Goal: Information Seeking & Learning: Learn about a topic

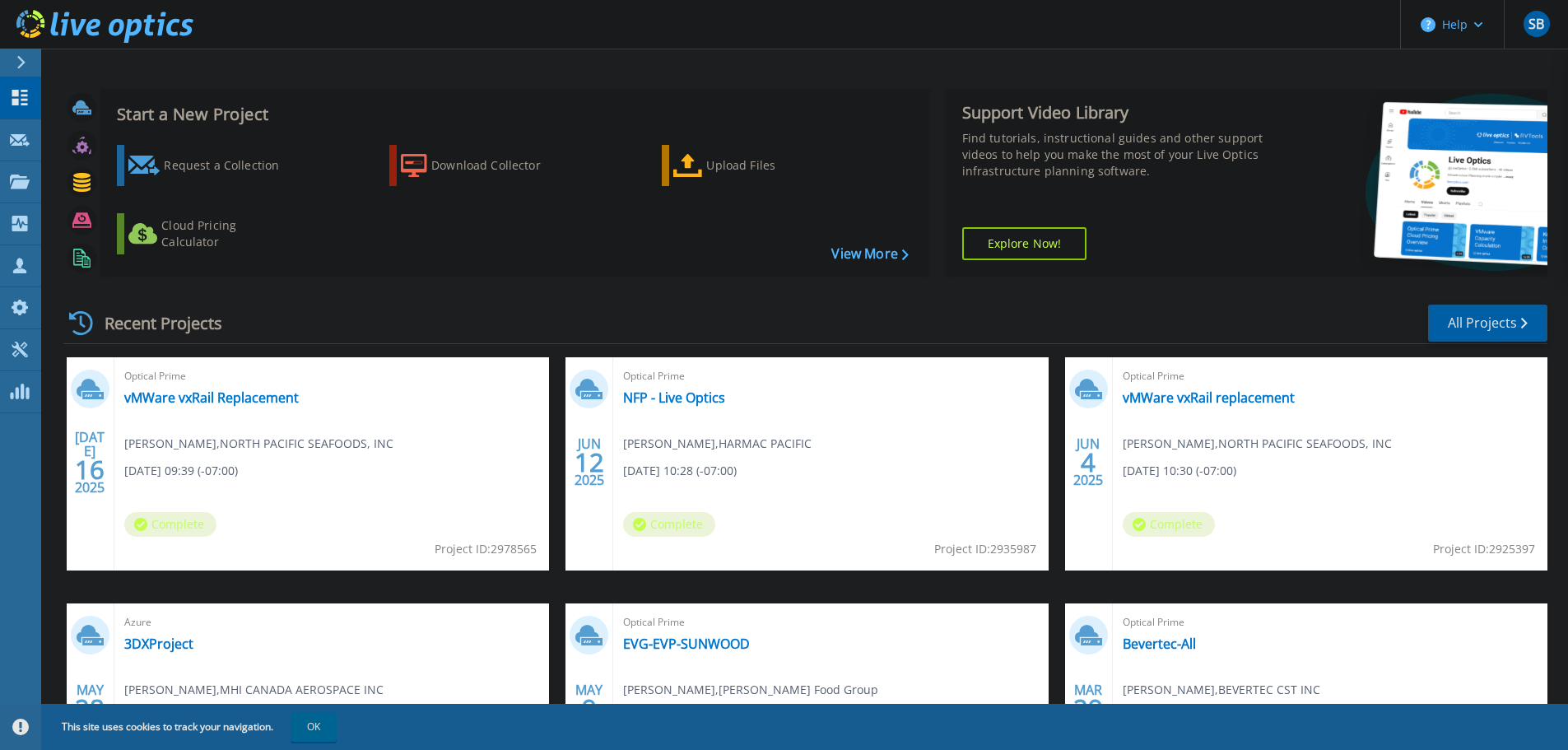
click at [1496, 325] on link "All Projects" at bounding box center [1486, 323] width 119 height 37
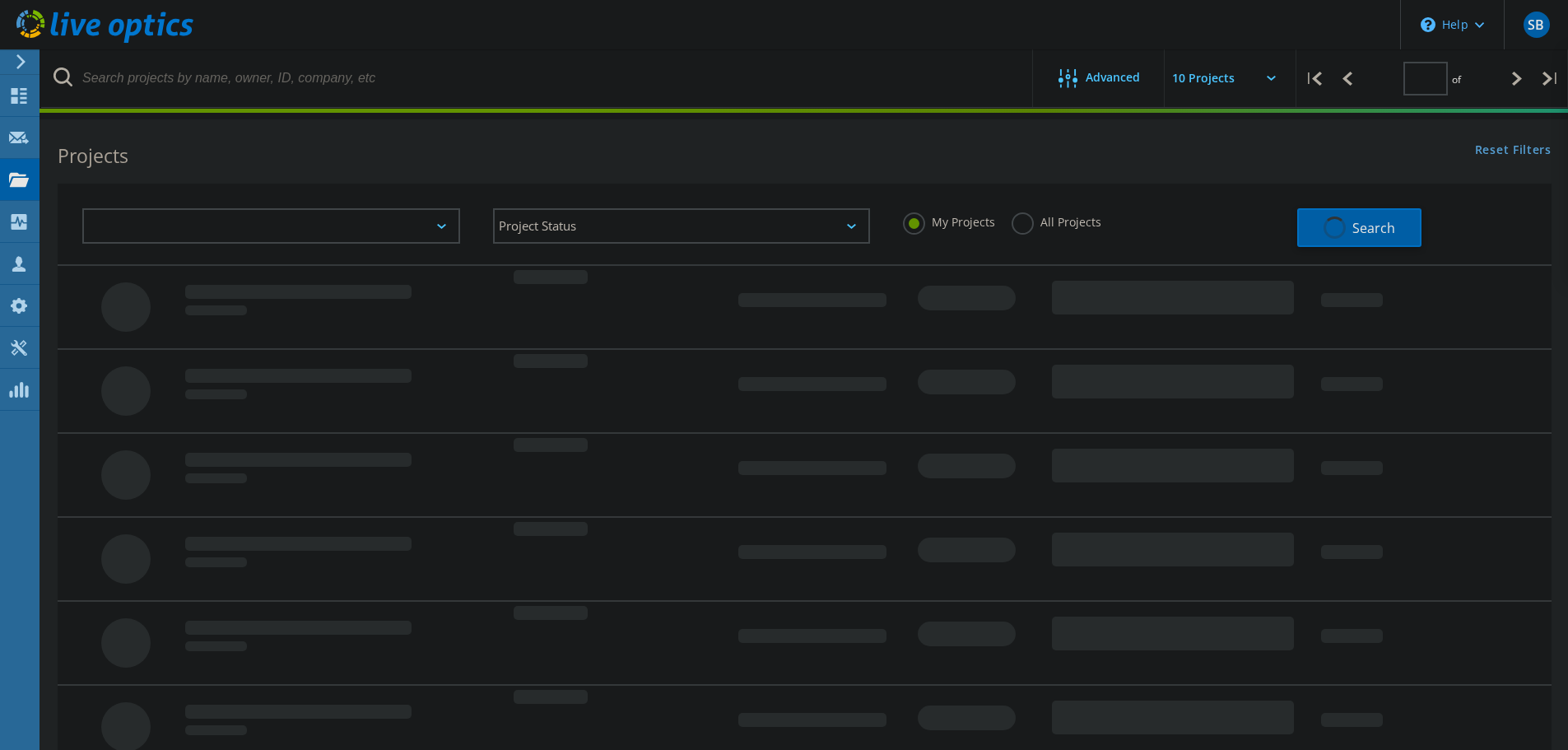
type input "1"
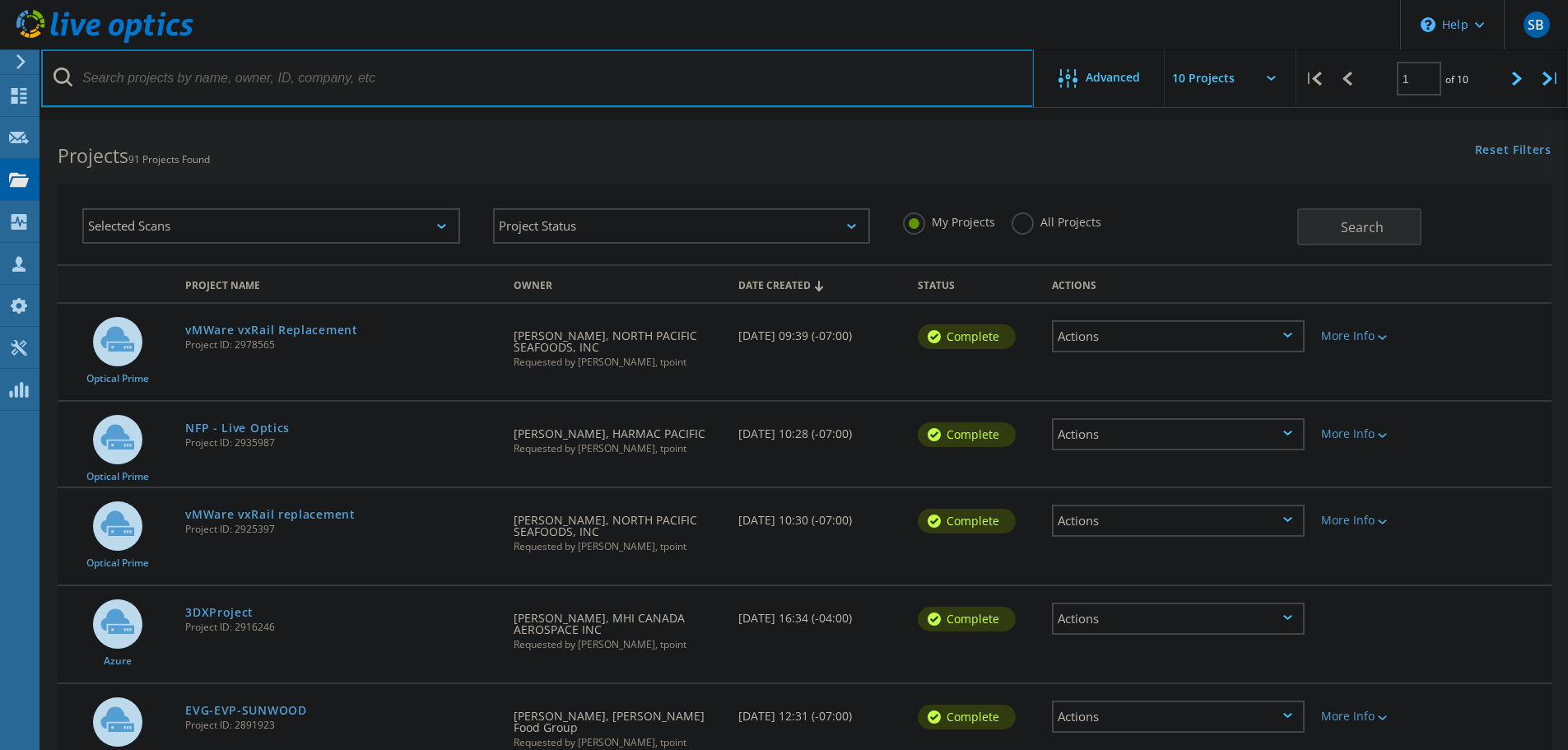
click at [434, 83] on input "text" at bounding box center [537, 77] width 992 height 57
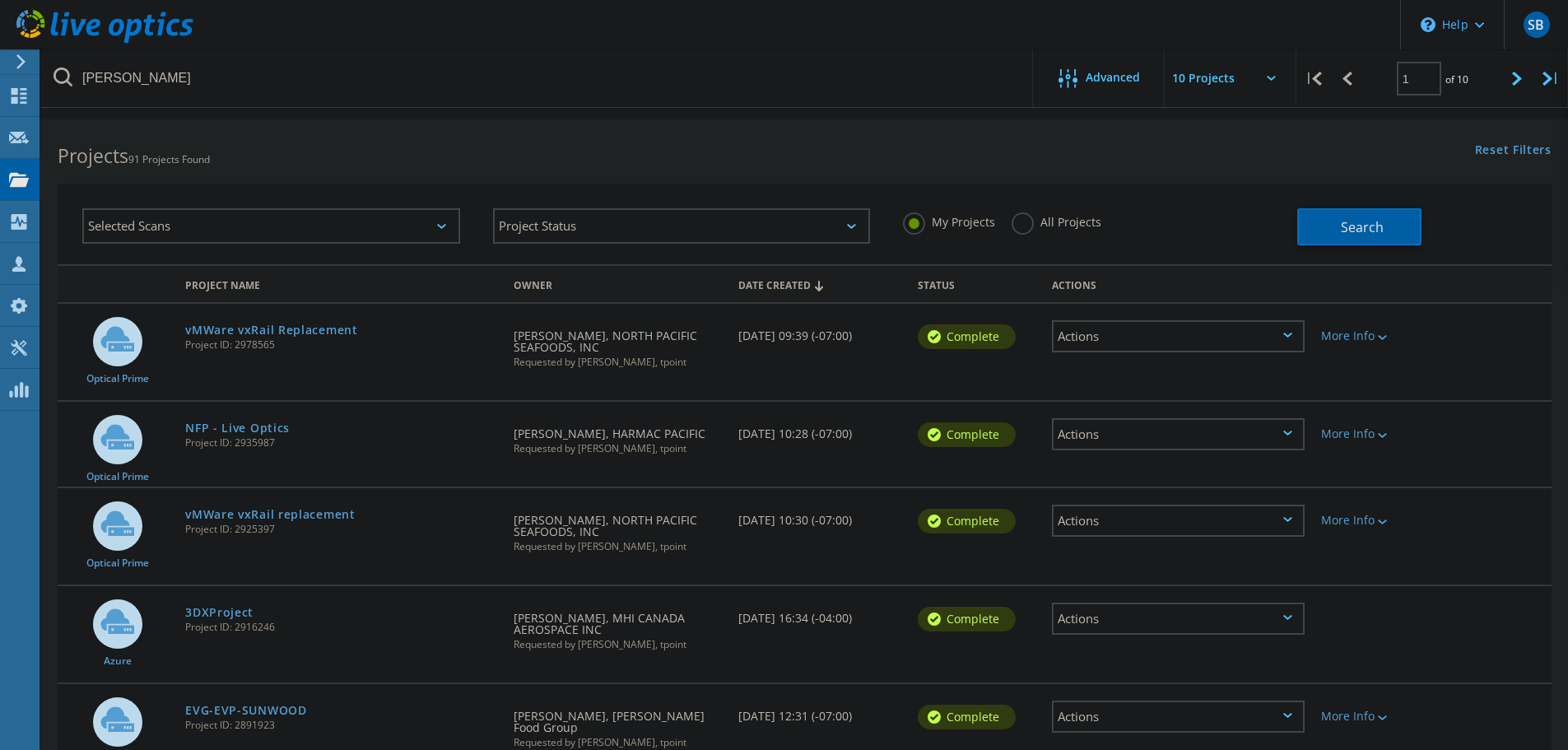
click at [1025, 221] on label "All Projects" at bounding box center [1056, 220] width 90 height 16
click at [0, 0] on input "All Projects" at bounding box center [0, 0] width 0 height 0
click at [1343, 227] on span "Search" at bounding box center [1362, 227] width 42 height 18
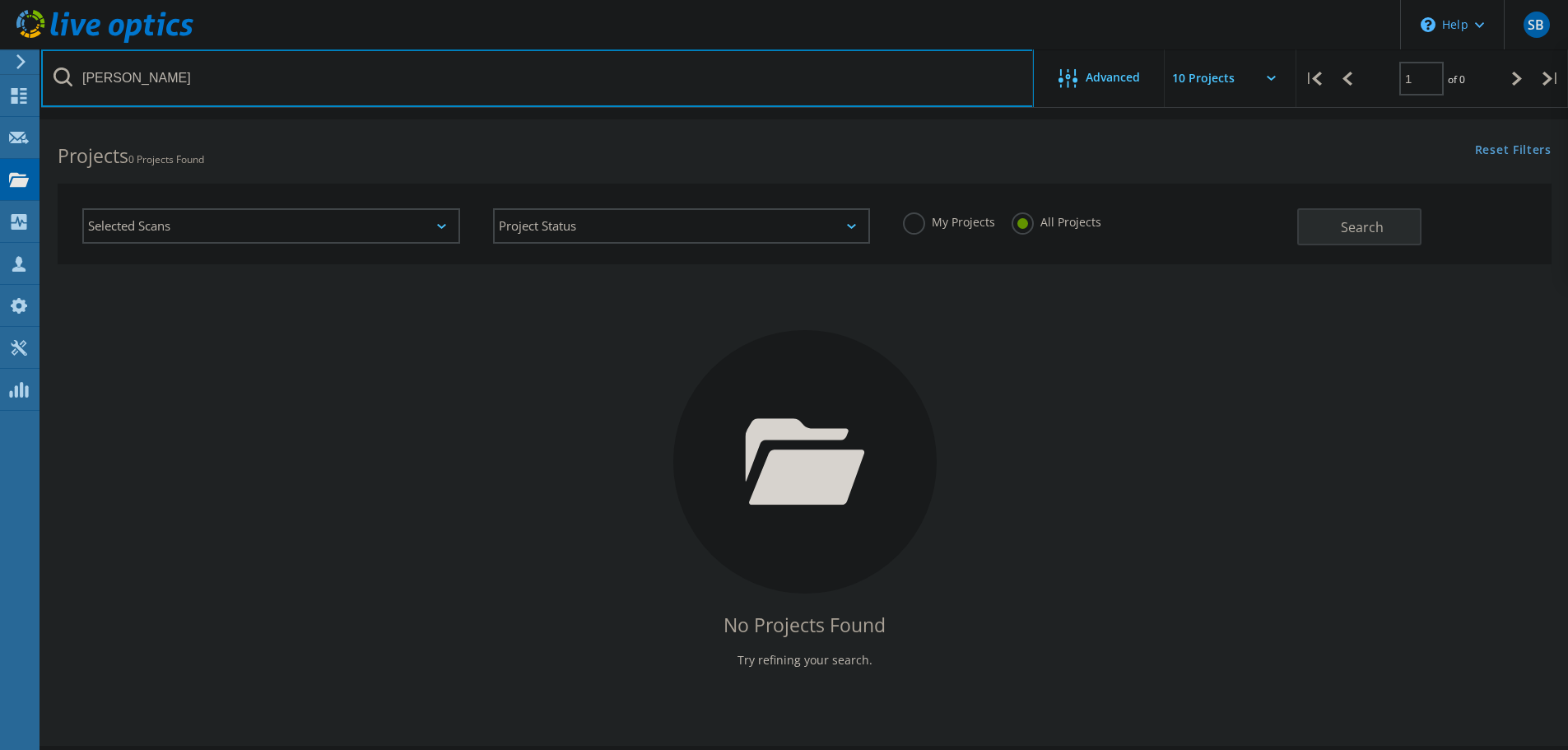
click at [611, 83] on input "[PERSON_NAME]" at bounding box center [537, 77] width 992 height 57
type input "a"
type input "vca"
click at [438, 96] on input "vca" at bounding box center [537, 77] width 992 height 57
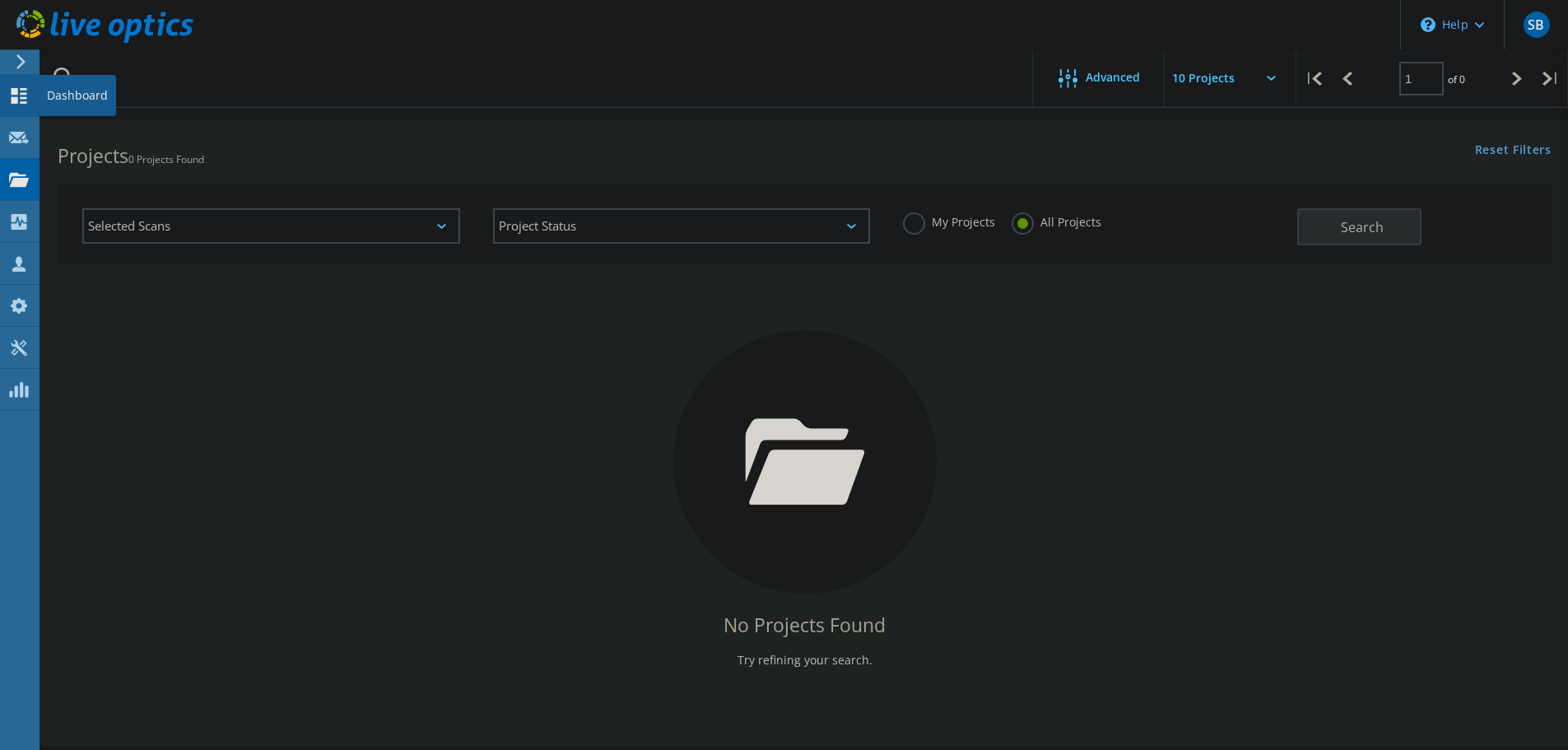
click at [9, 94] on icon at bounding box center [19, 96] width 20 height 16
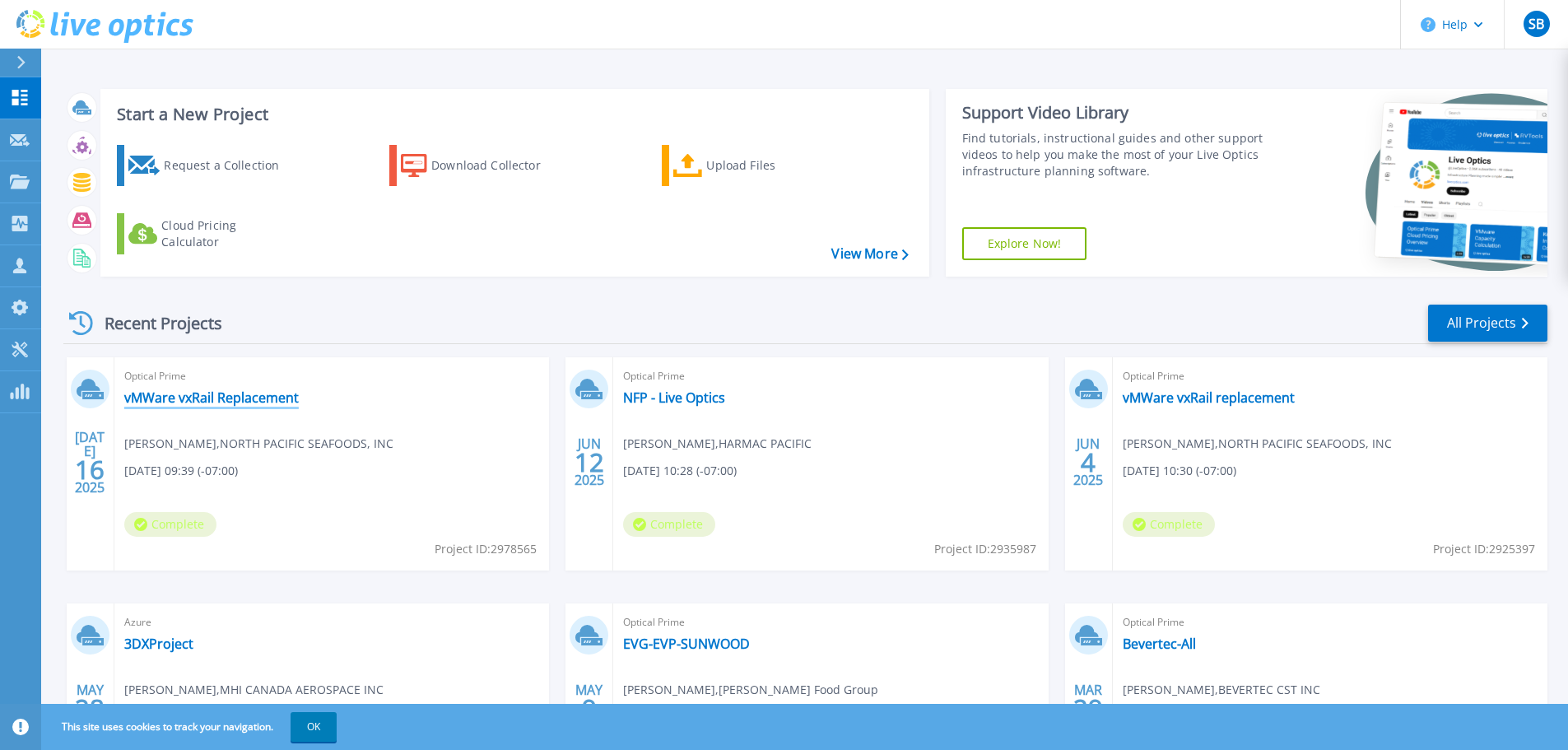
click at [257, 400] on link "vMWare vxRail Replacement" at bounding box center [211, 398] width 175 height 17
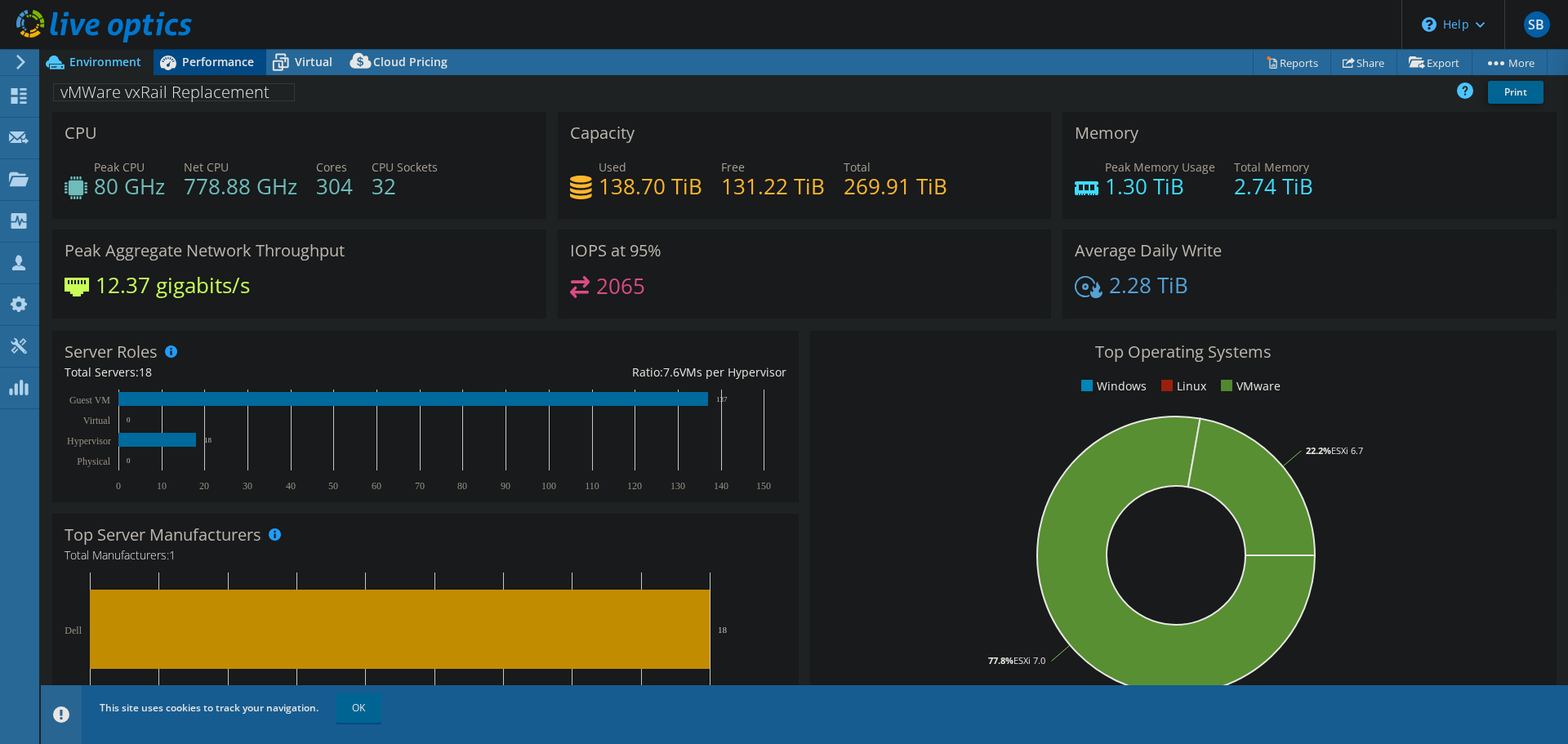
click at [220, 64] on span "Performance" at bounding box center [217, 61] width 72 height 16
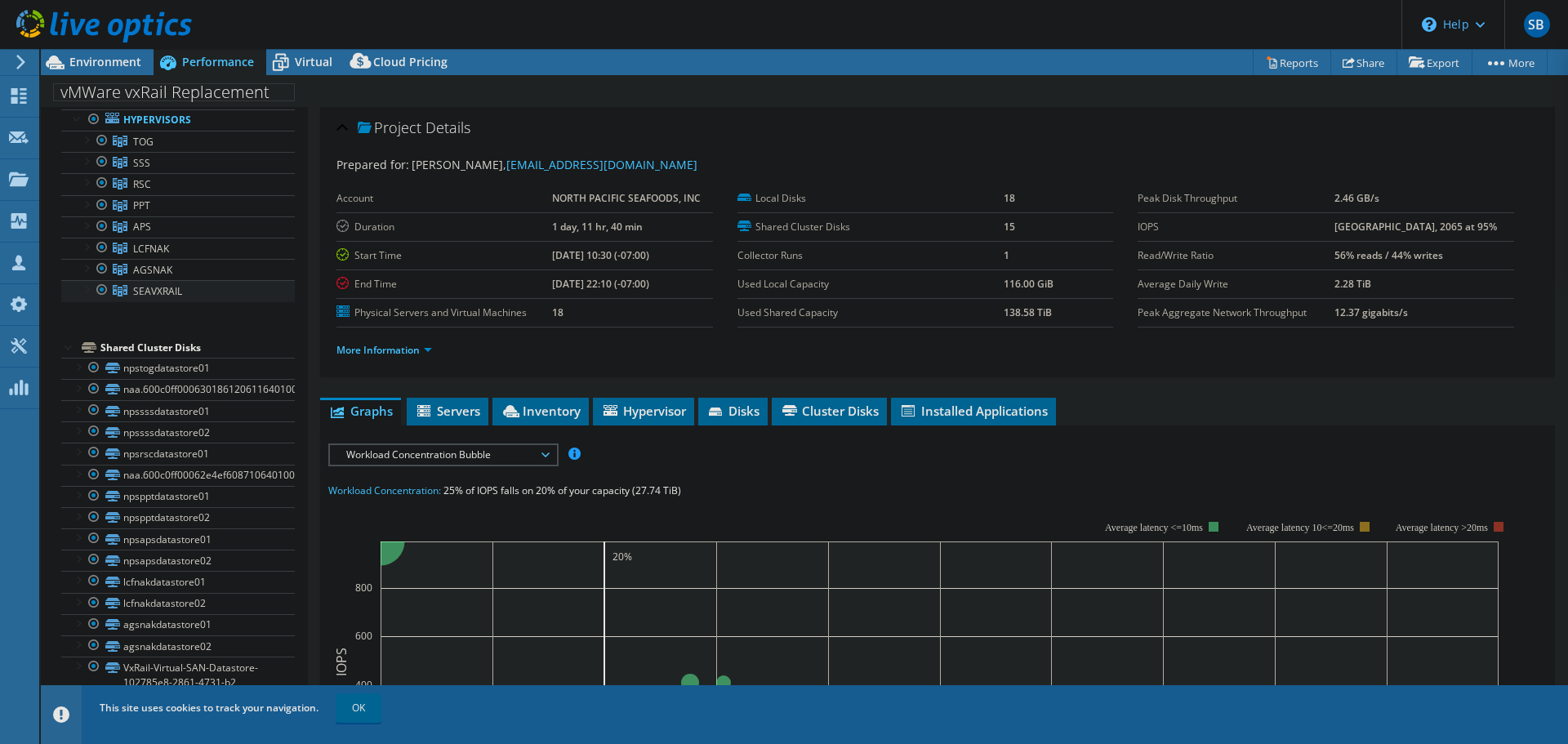
scroll to position [110, 0]
click at [143, 149] on span "SEAVXRAIL" at bounding box center [143, 141] width 21 height 14
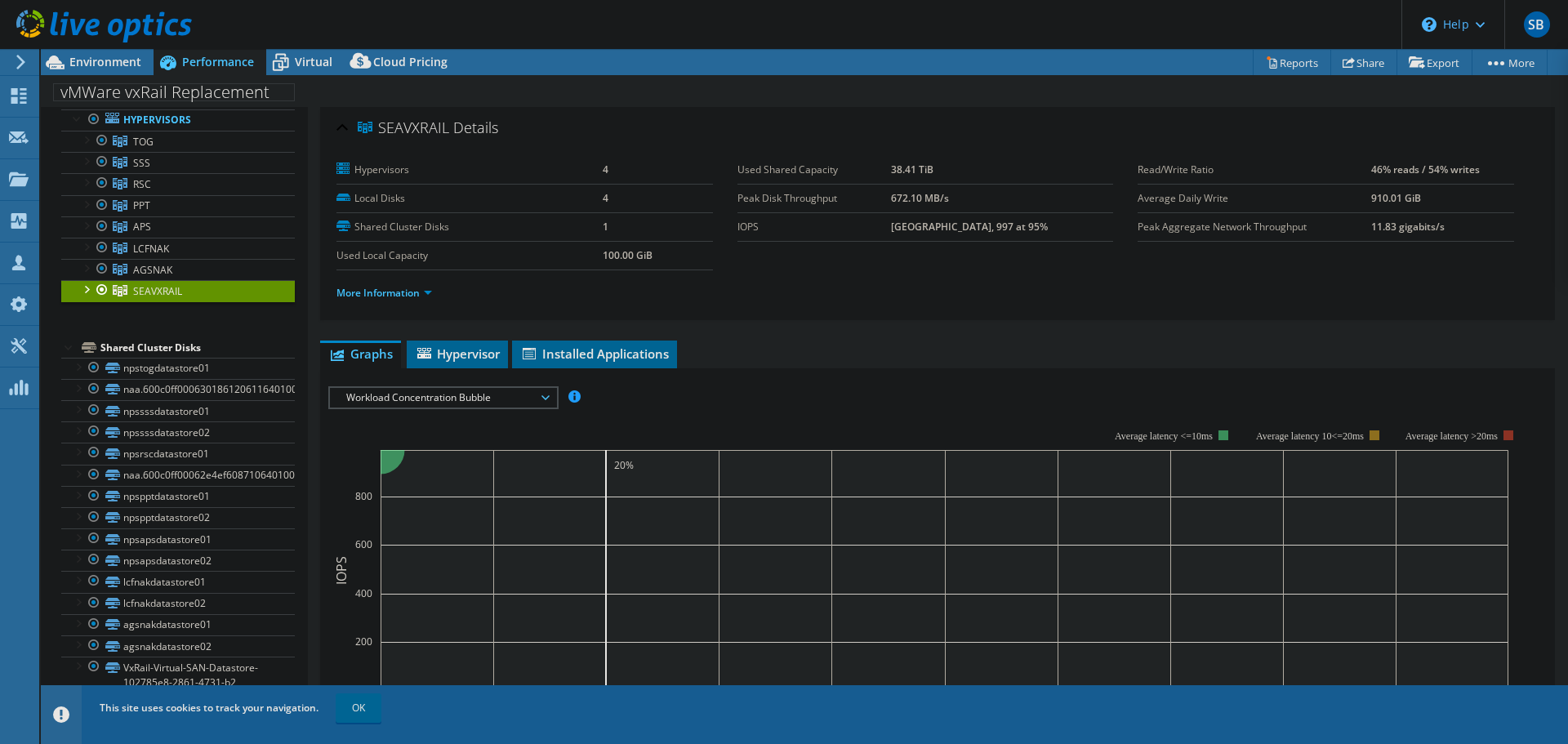
click at [86, 282] on div at bounding box center [86, 288] width 17 height 17
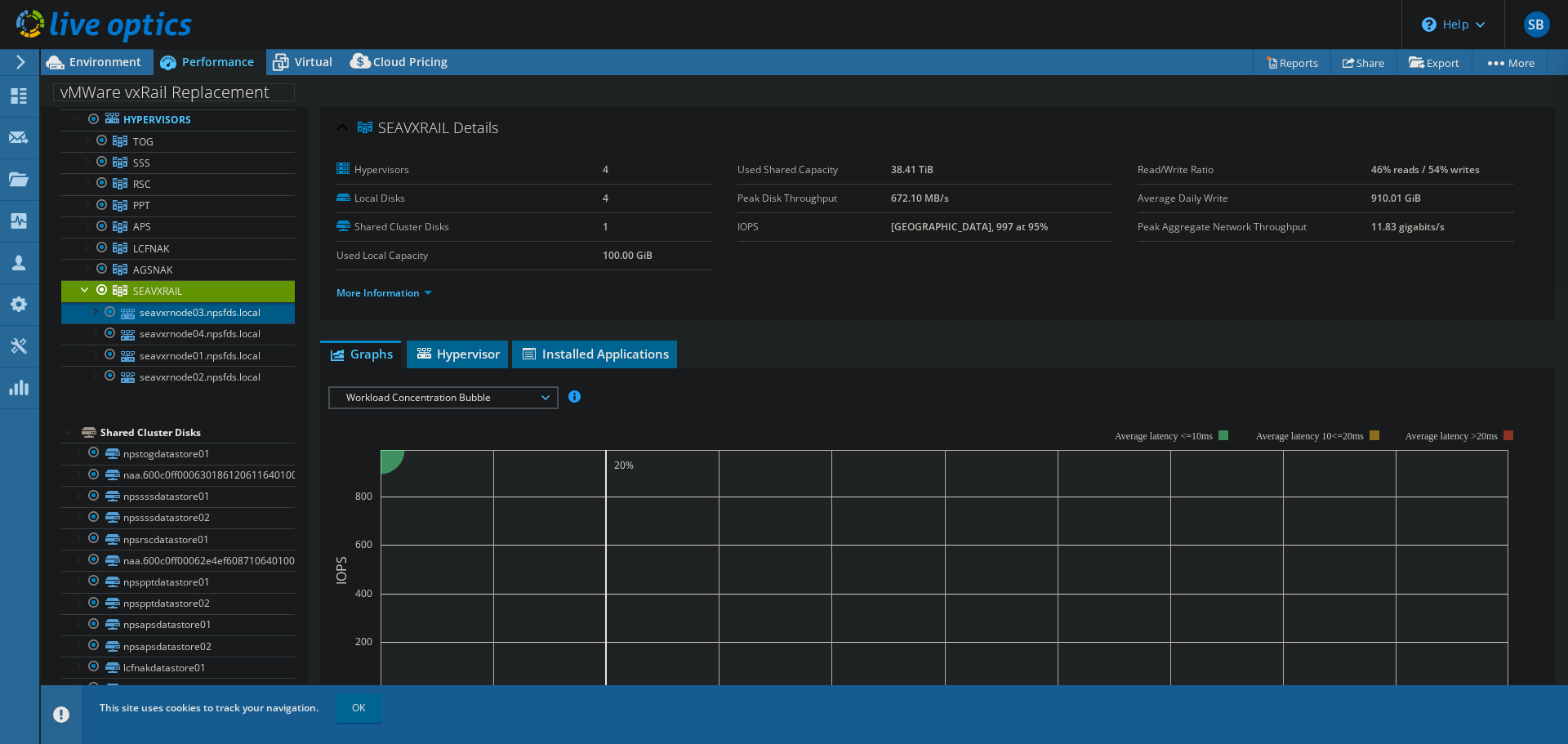
click at [166, 314] on link "seavxrnode03.npsfds.local" at bounding box center [178, 313] width 234 height 21
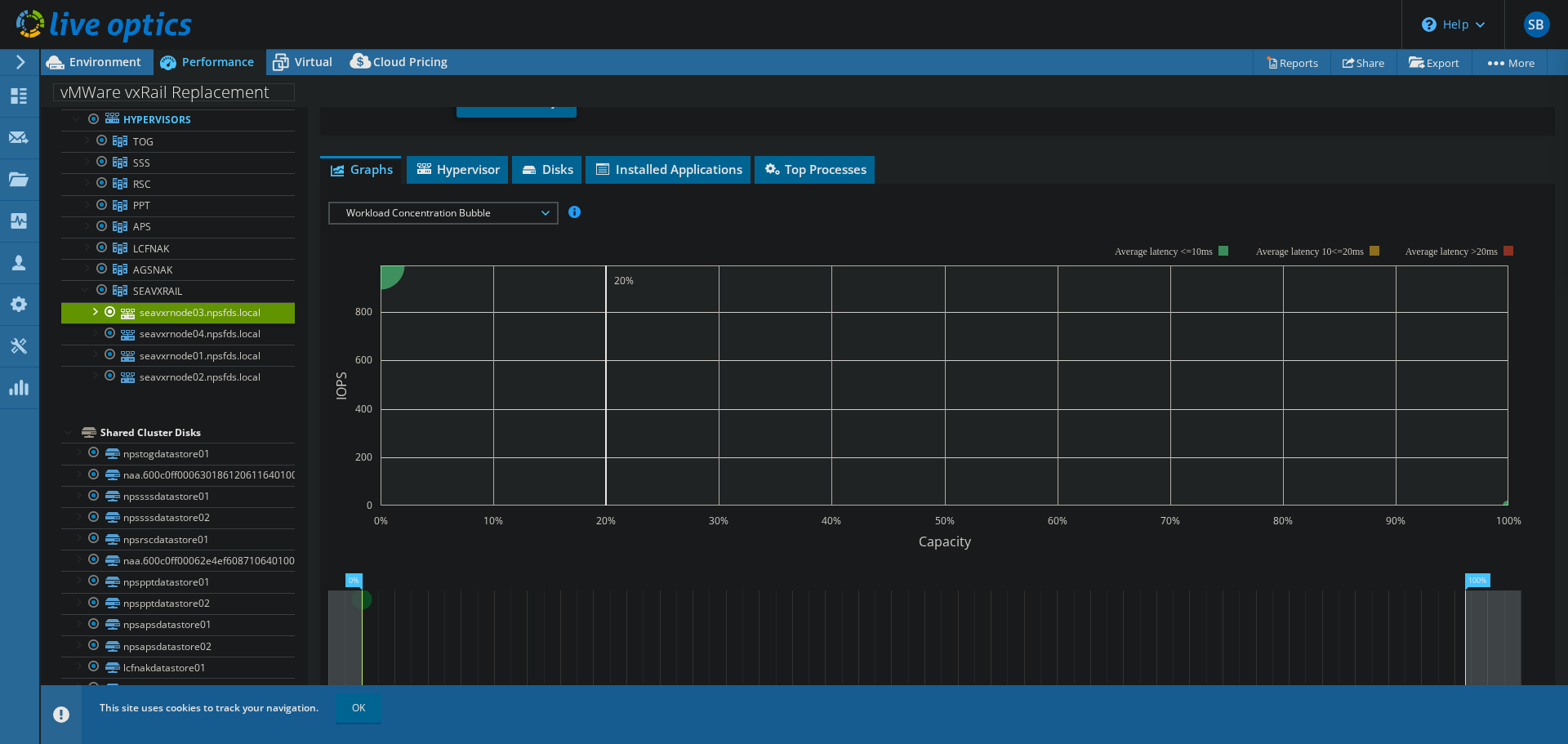
scroll to position [163, 0]
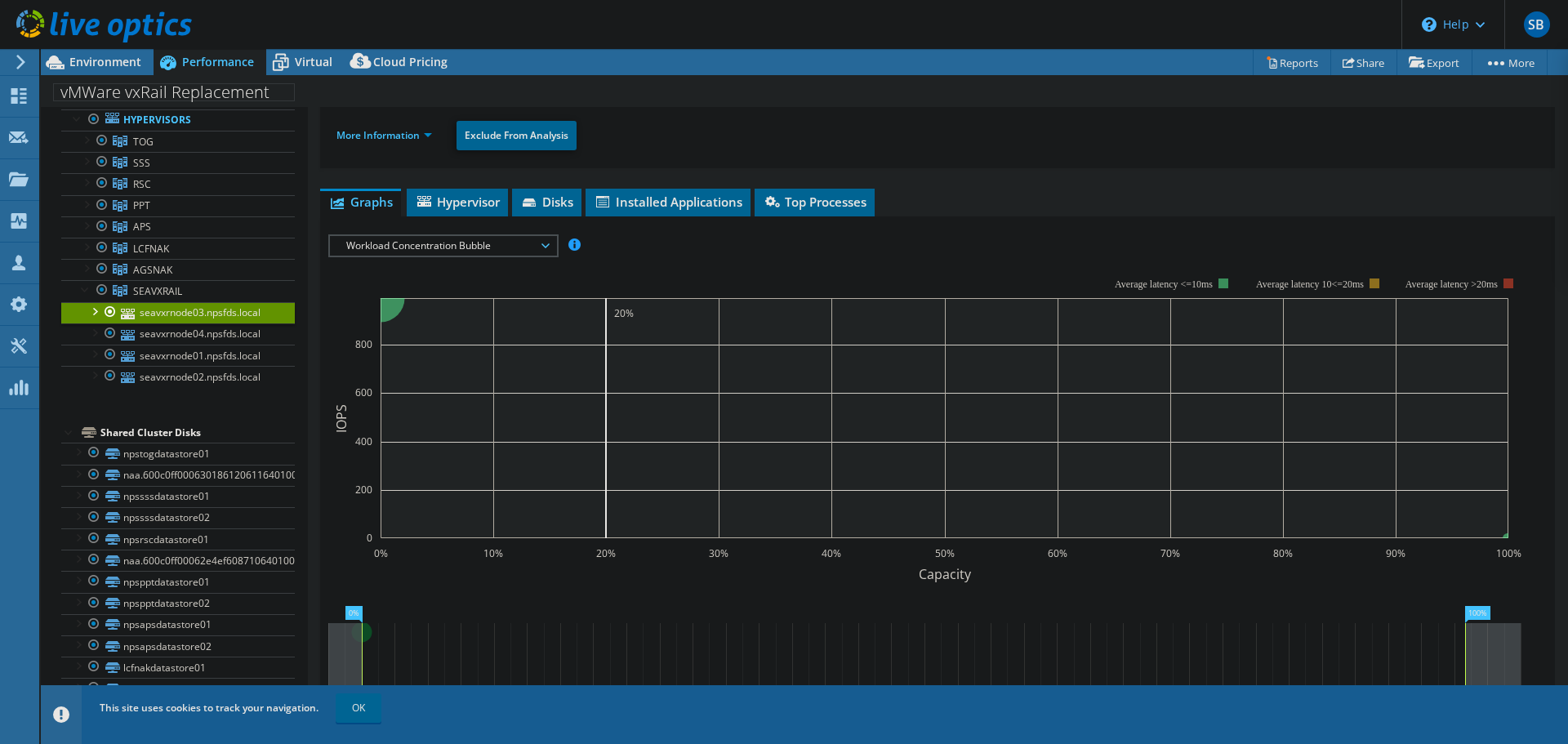
click at [459, 249] on span "Workload Concentration Bubble" at bounding box center [443, 246] width 210 height 20
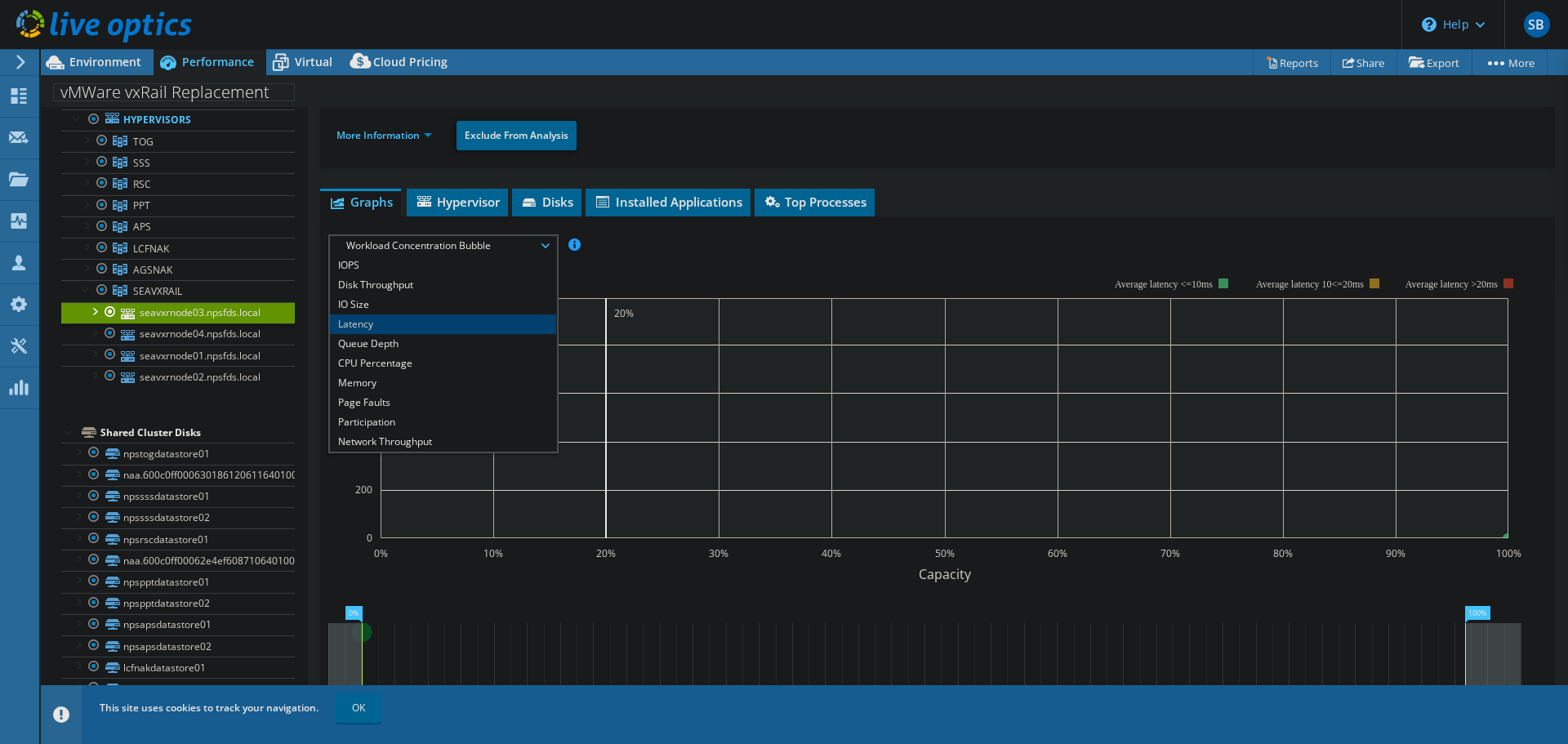
click at [373, 325] on li "Latency" at bounding box center [443, 325] width 226 height 20
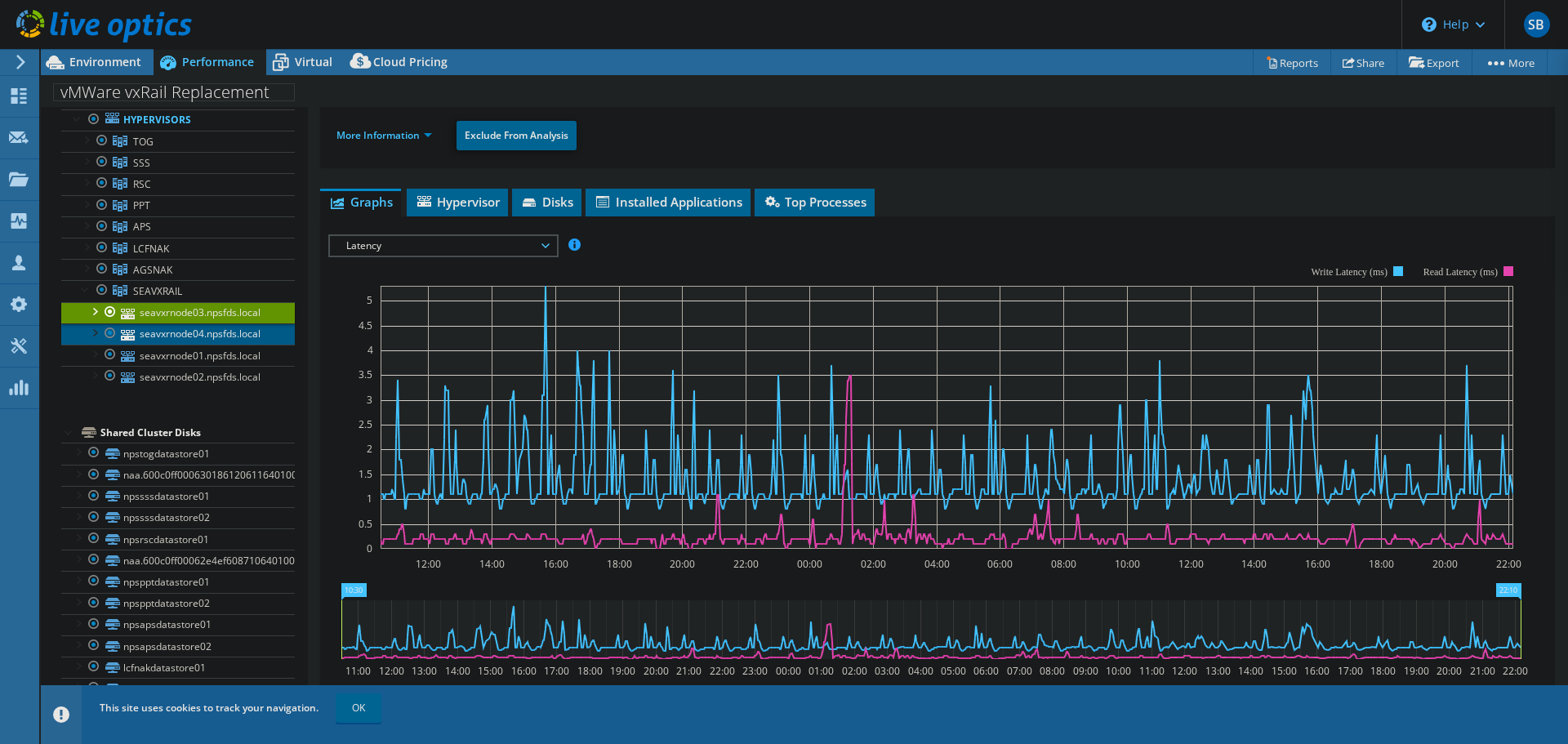
click at [188, 333] on link "seavxrnode04.npsfds.local" at bounding box center [178, 334] width 234 height 21
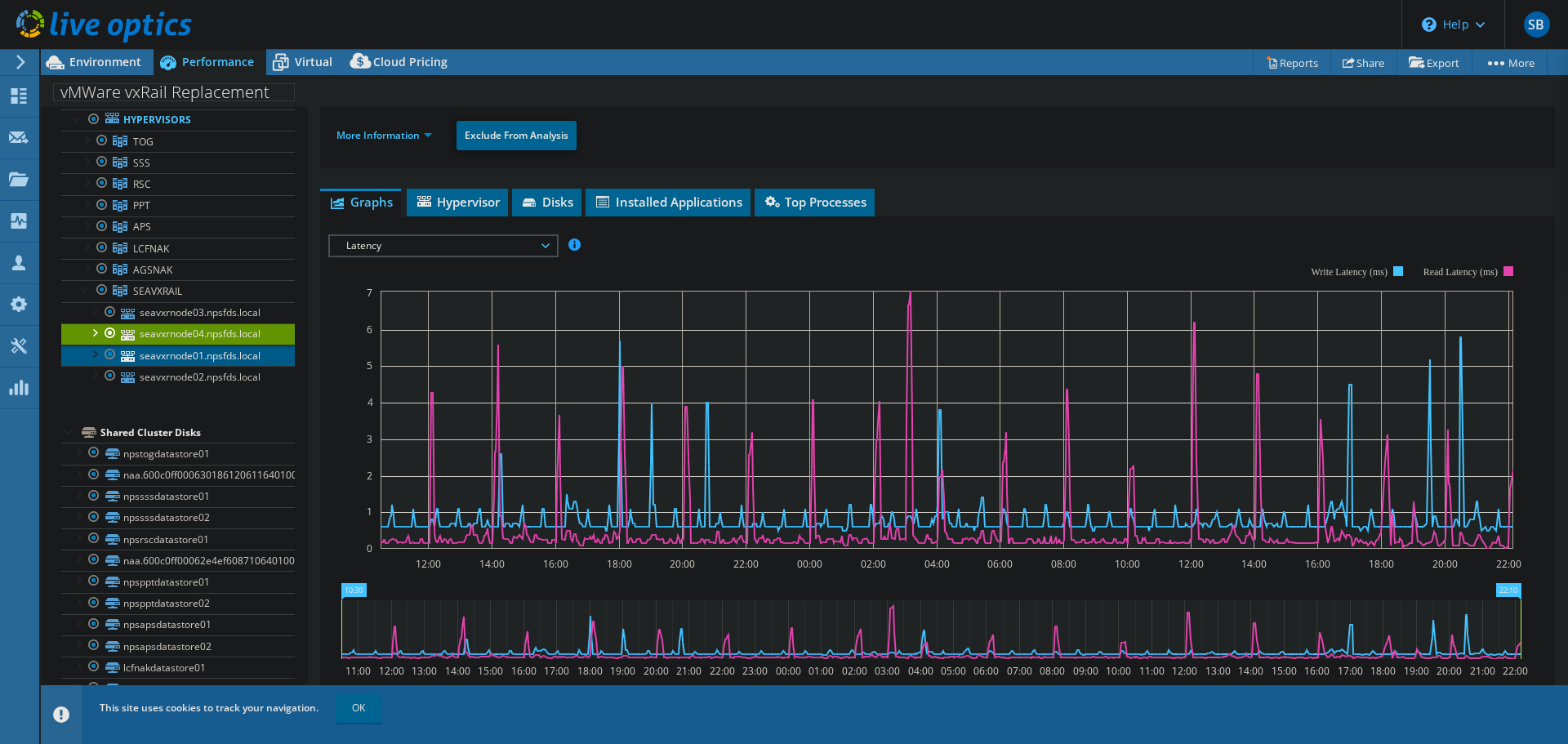
click at [194, 357] on link "seavxrnode01.npsfds.local" at bounding box center [178, 355] width 234 height 21
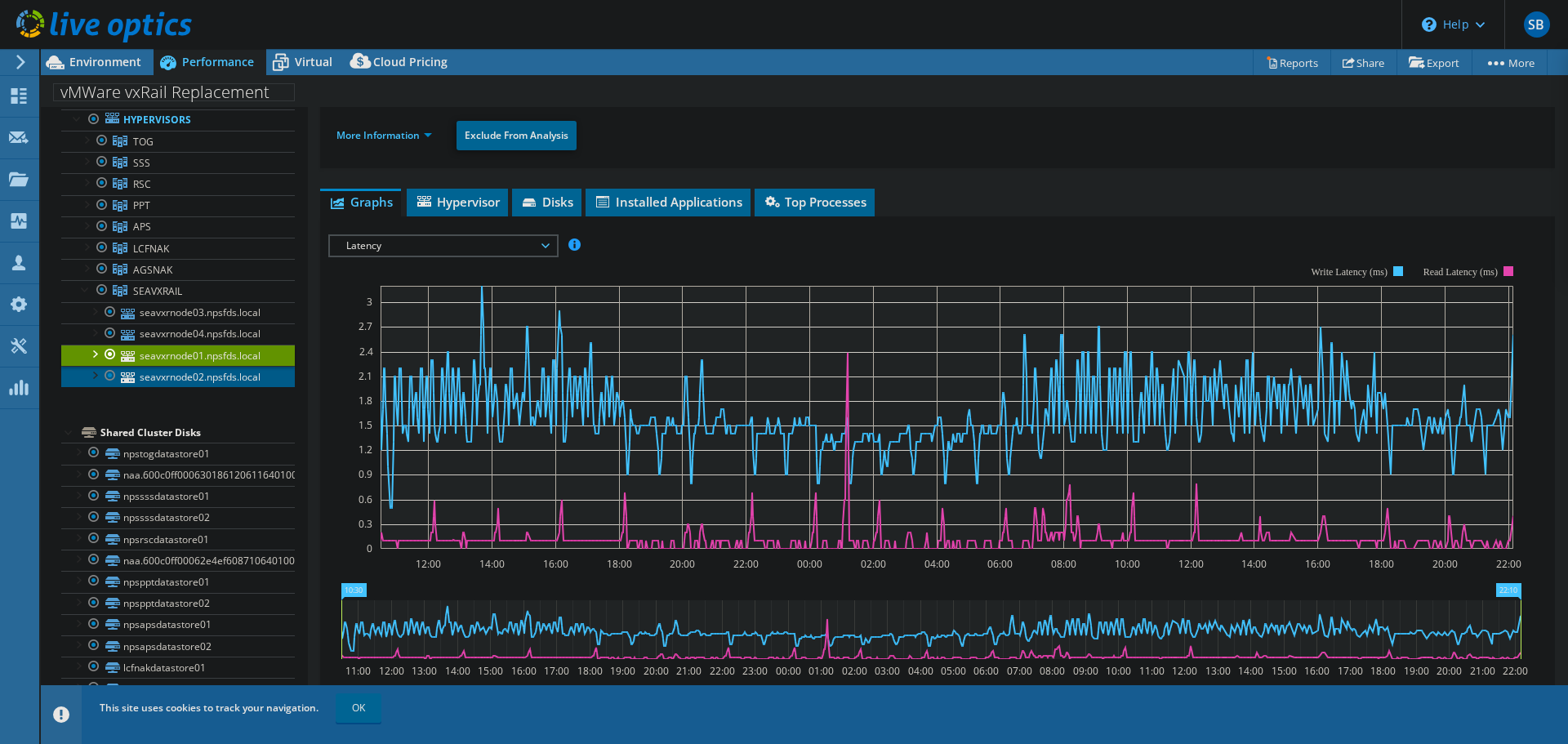
click at [197, 374] on link "seavxrnode02.npsfds.local" at bounding box center [178, 377] width 234 height 21
